Goal: Information Seeking & Learning: Learn about a topic

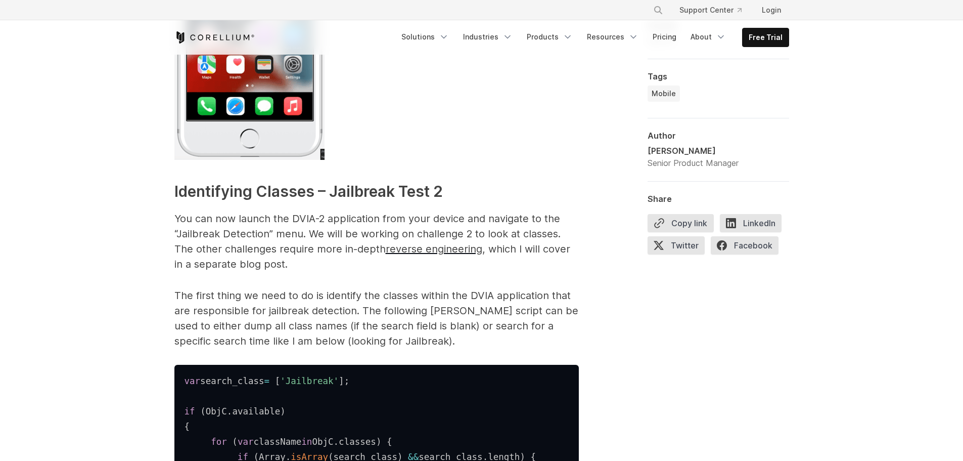
scroll to position [1365, 0]
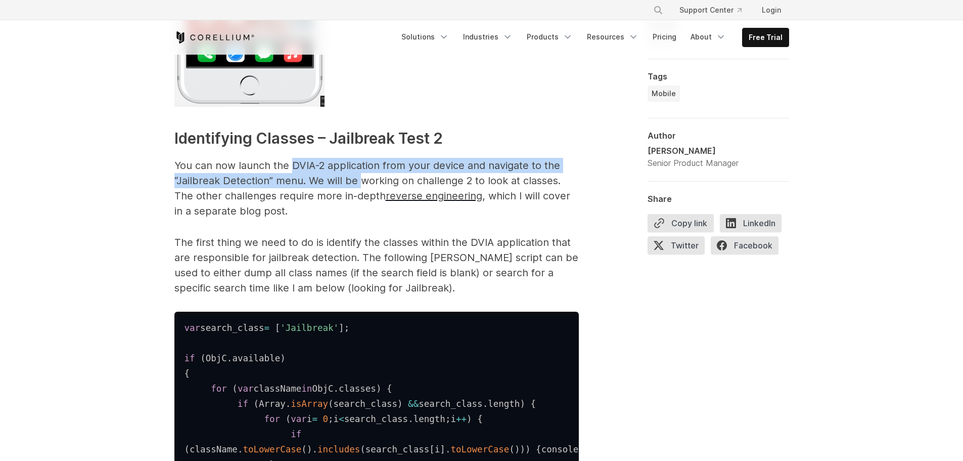
drag, startPoint x: 294, startPoint y: 170, endPoint x: 358, endPoint y: 179, distance: 64.9
click at [358, 179] on p "You can now launch the DVIA-2 application from your device and navigate to the …" at bounding box center [376, 188] width 404 height 61
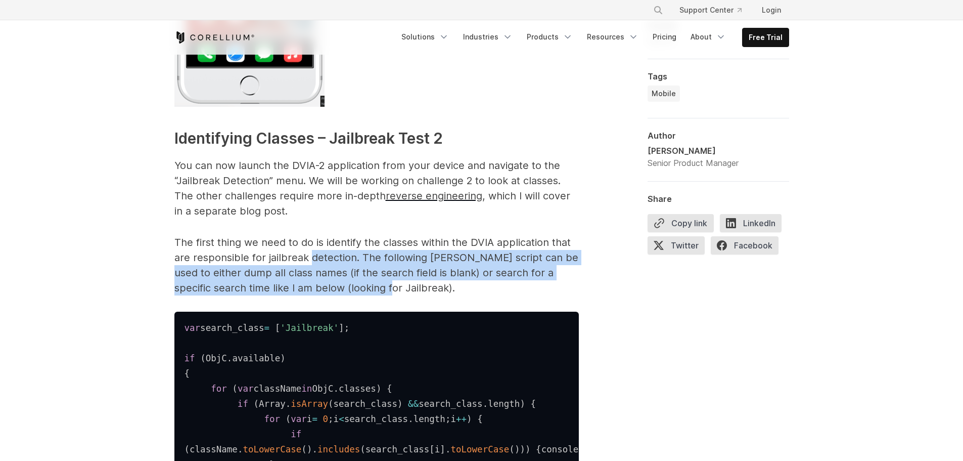
drag, startPoint x: 310, startPoint y: 250, endPoint x: 390, endPoint y: 279, distance: 85.4
click at [390, 281] on p "The first thing we need to do is identify the classes within the DVIA applicati…" at bounding box center [376, 265] width 404 height 61
click at [390, 278] on p "The first thing we need to do is identify the classes within the DVIA applicati…" at bounding box center [376, 265] width 404 height 61
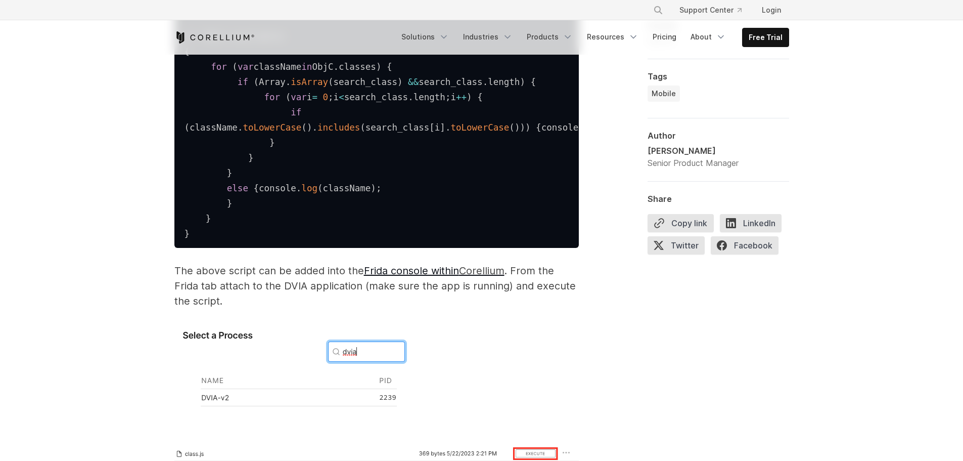
scroll to position [1719, 0]
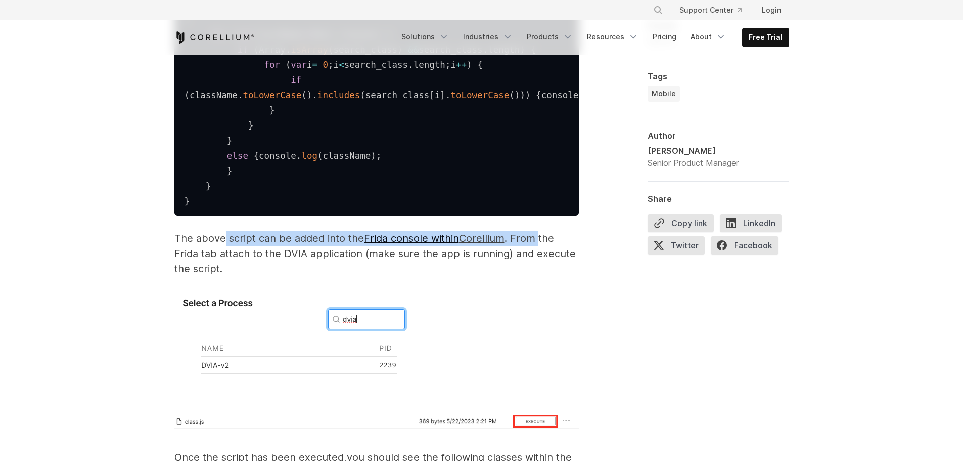
drag, startPoint x: 223, startPoint y: 285, endPoint x: 540, endPoint y: 272, distance: 316.8
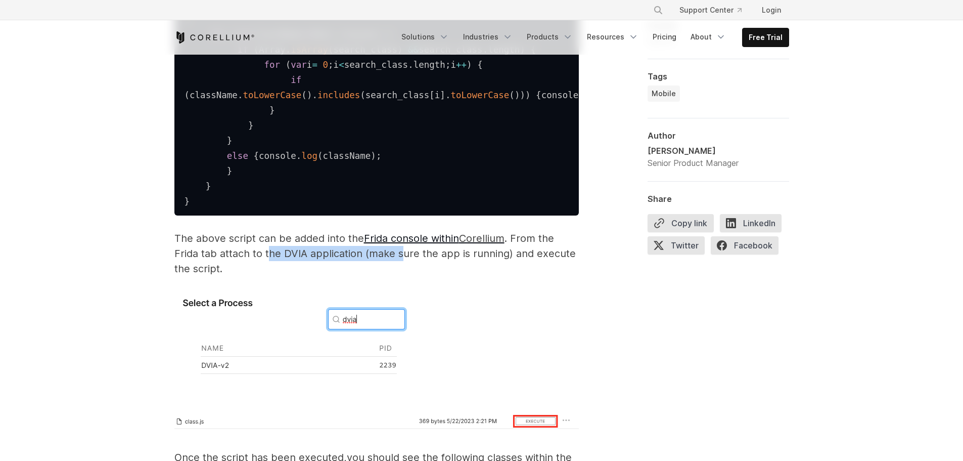
drag, startPoint x: 267, startPoint y: 303, endPoint x: 403, endPoint y: 297, distance: 135.6
click at [403, 275] on span ". From the Frida tab attach to the DVIA application (make sure the app is runni…" at bounding box center [374, 253] width 401 height 42
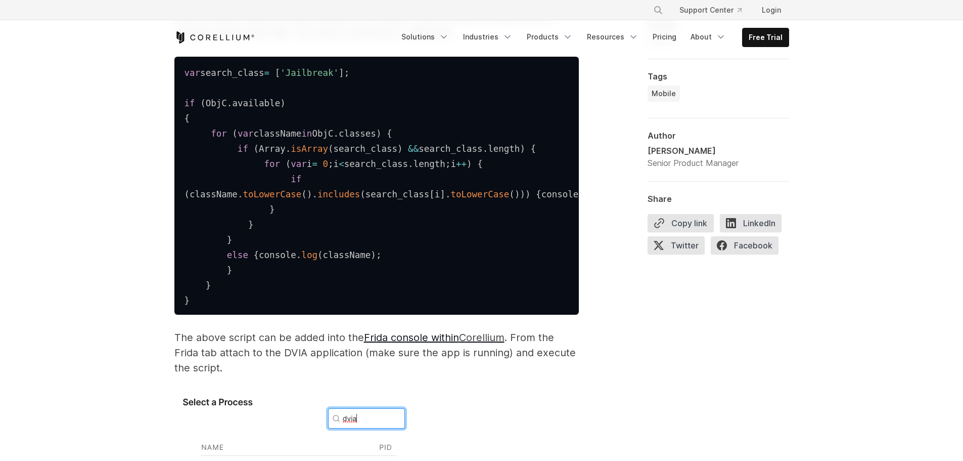
scroll to position [1590, 0]
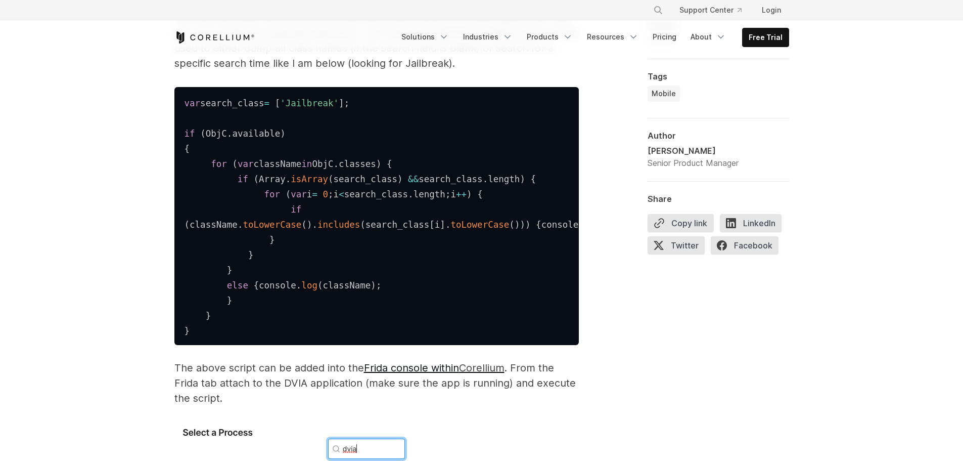
click at [363, 121] on pre "var search_class = [ 'Jailbreak' ] ; if ( ObjC . available ) { for ( var classN…" at bounding box center [376, 216] width 404 height 258
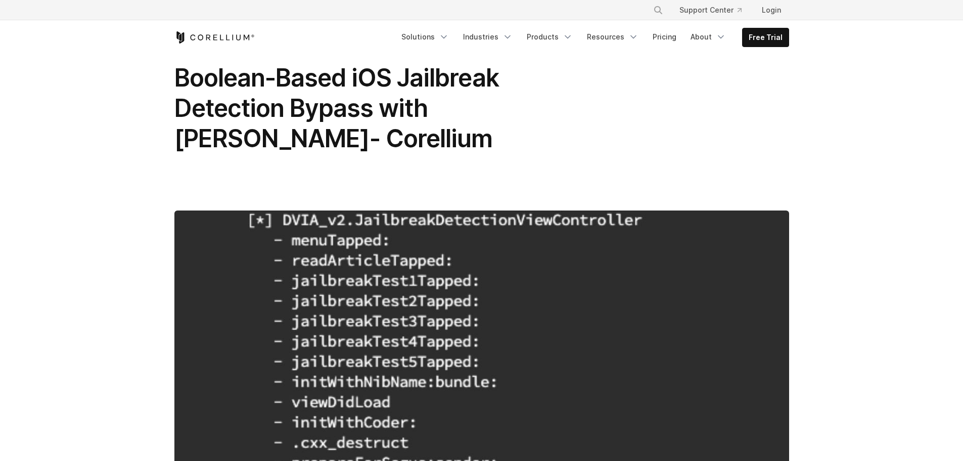
scroll to position [0, 0]
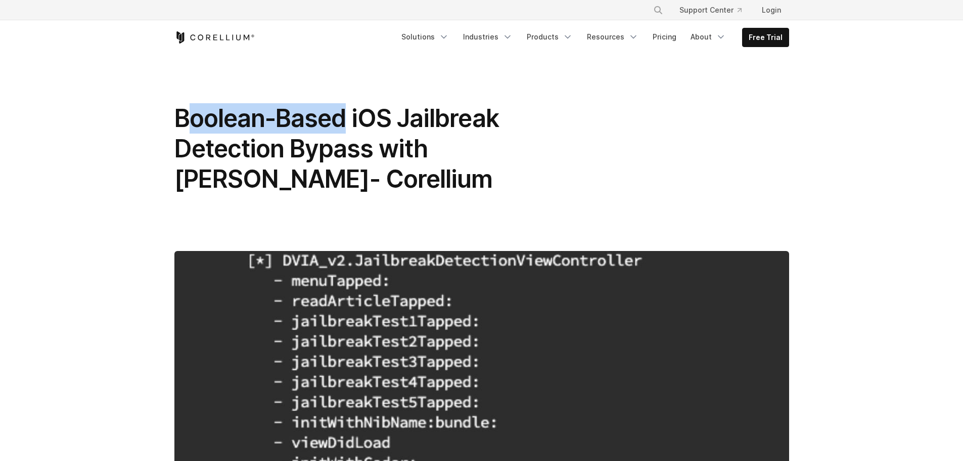
drag, startPoint x: 183, startPoint y: 118, endPoint x: 340, endPoint y: 120, distance: 156.8
click at [340, 120] on span "Boolean-Based iOS Jailbreak Detection Bypass with [PERSON_NAME]- Corellium" at bounding box center [336, 148] width 325 height 91
drag, startPoint x: 178, startPoint y: 118, endPoint x: 352, endPoint y: 129, distance: 174.8
click at [352, 129] on span "Boolean-Based iOS Jailbreak Detection Bypass with [PERSON_NAME]- Corellium" at bounding box center [336, 148] width 325 height 91
